Goal: Book appointment/travel/reservation

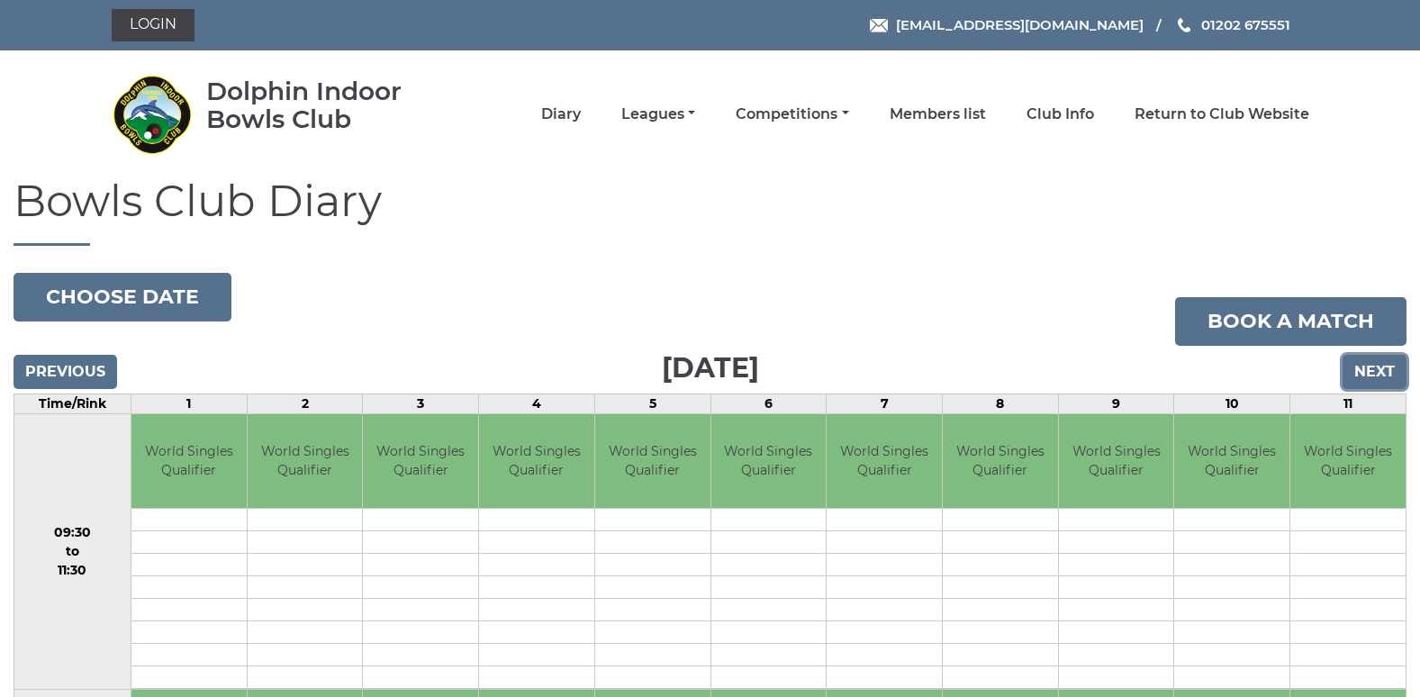
click at [1371, 369] on input "Next" at bounding box center [1375, 372] width 64 height 34
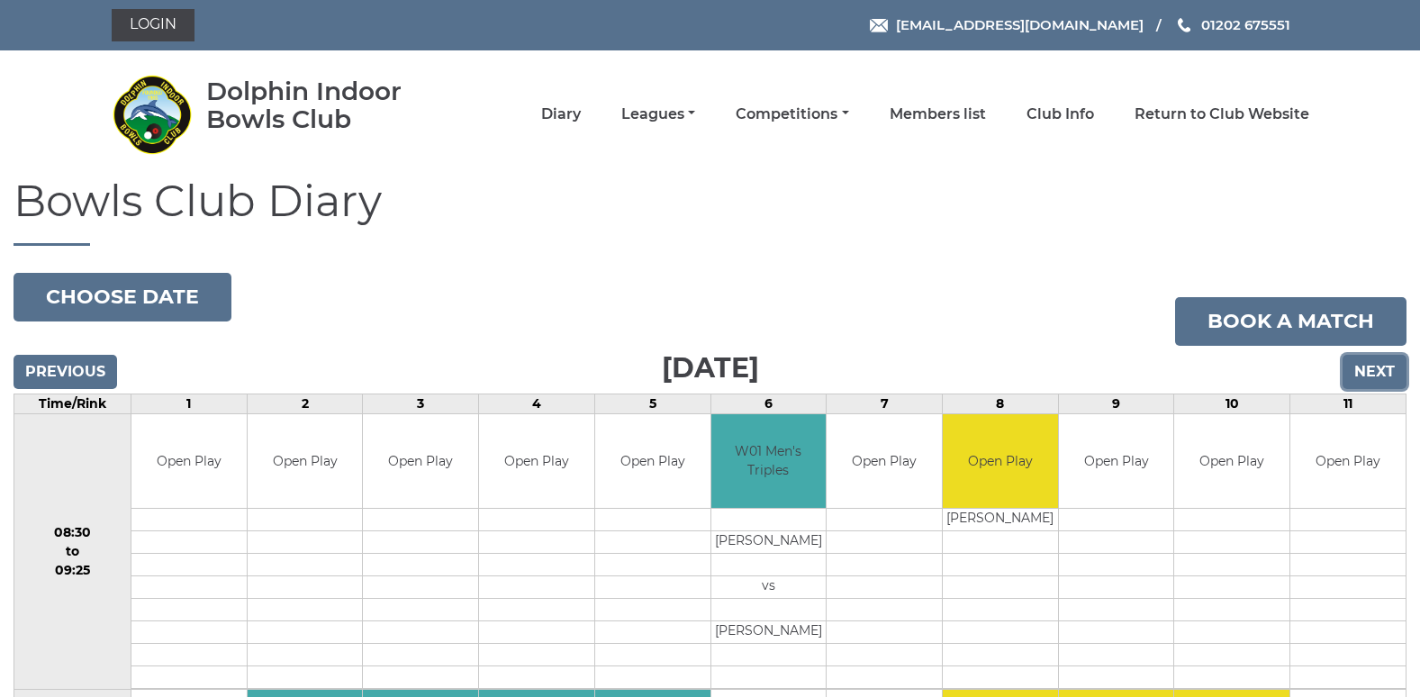
click at [1371, 369] on input "Next" at bounding box center [1375, 372] width 64 height 34
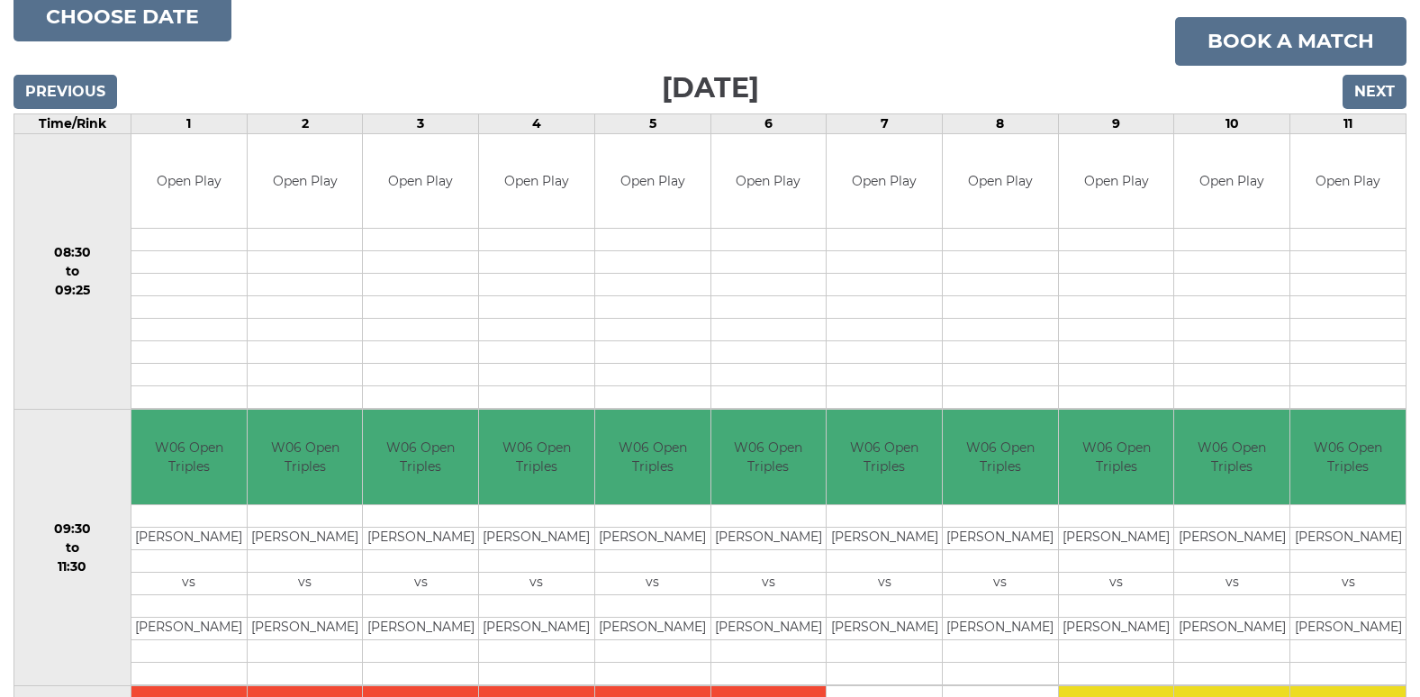
scroll to position [270, 0]
